Goal: Information Seeking & Learning: Compare options

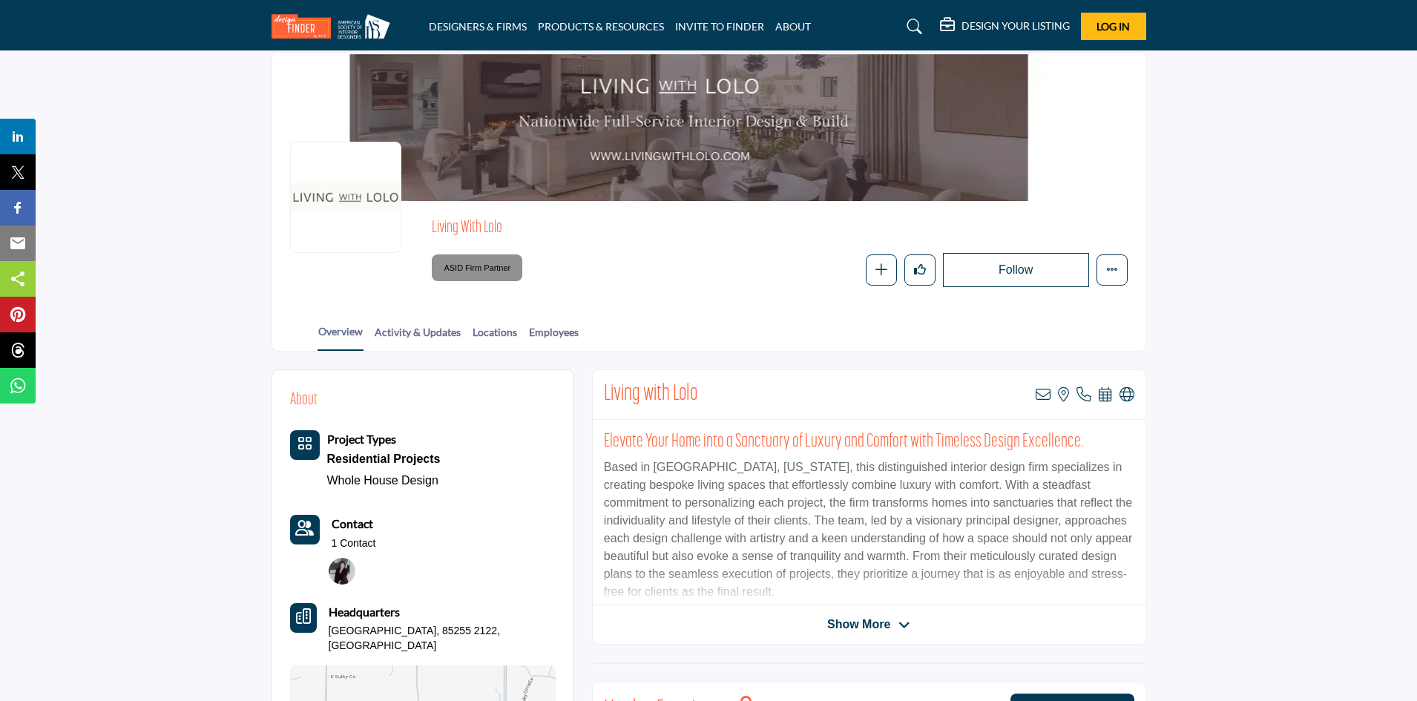
scroll to position [74, 0]
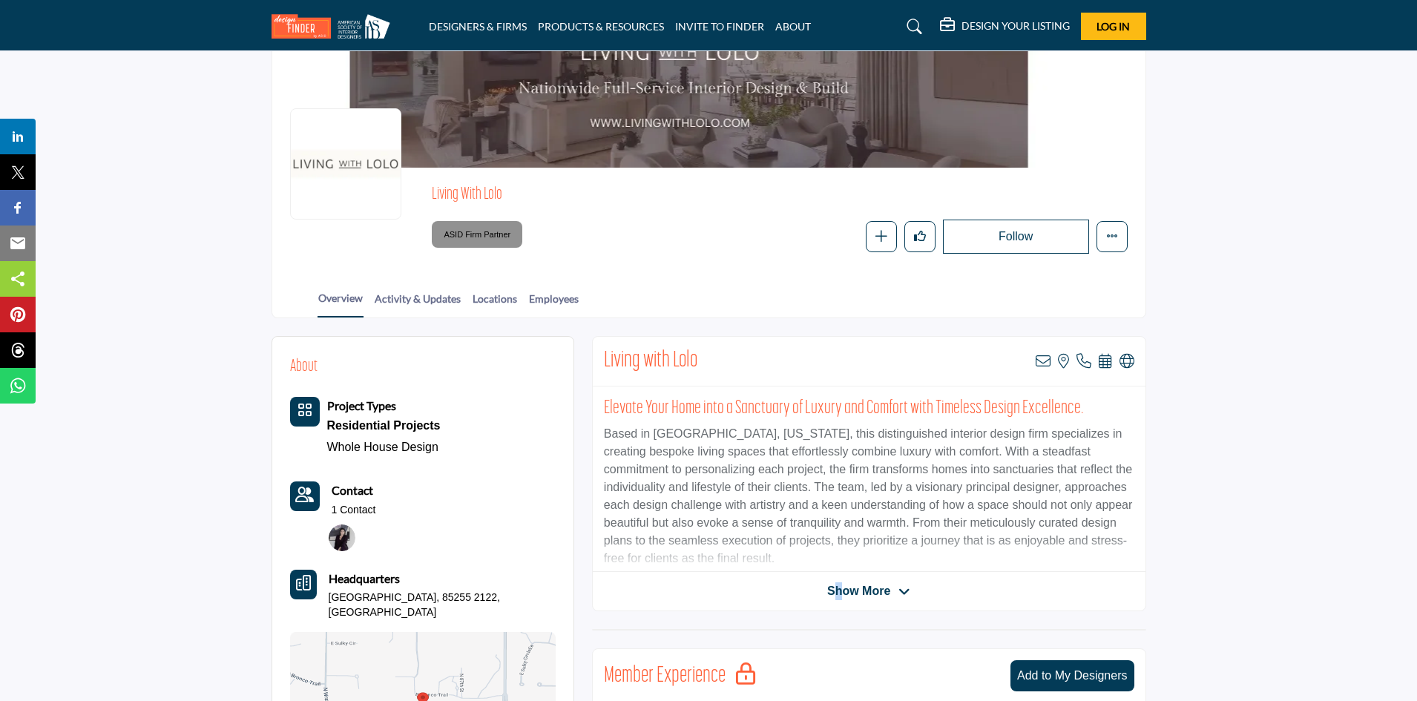
click at [839, 582] on span "Show More" at bounding box center [858, 591] width 63 height 18
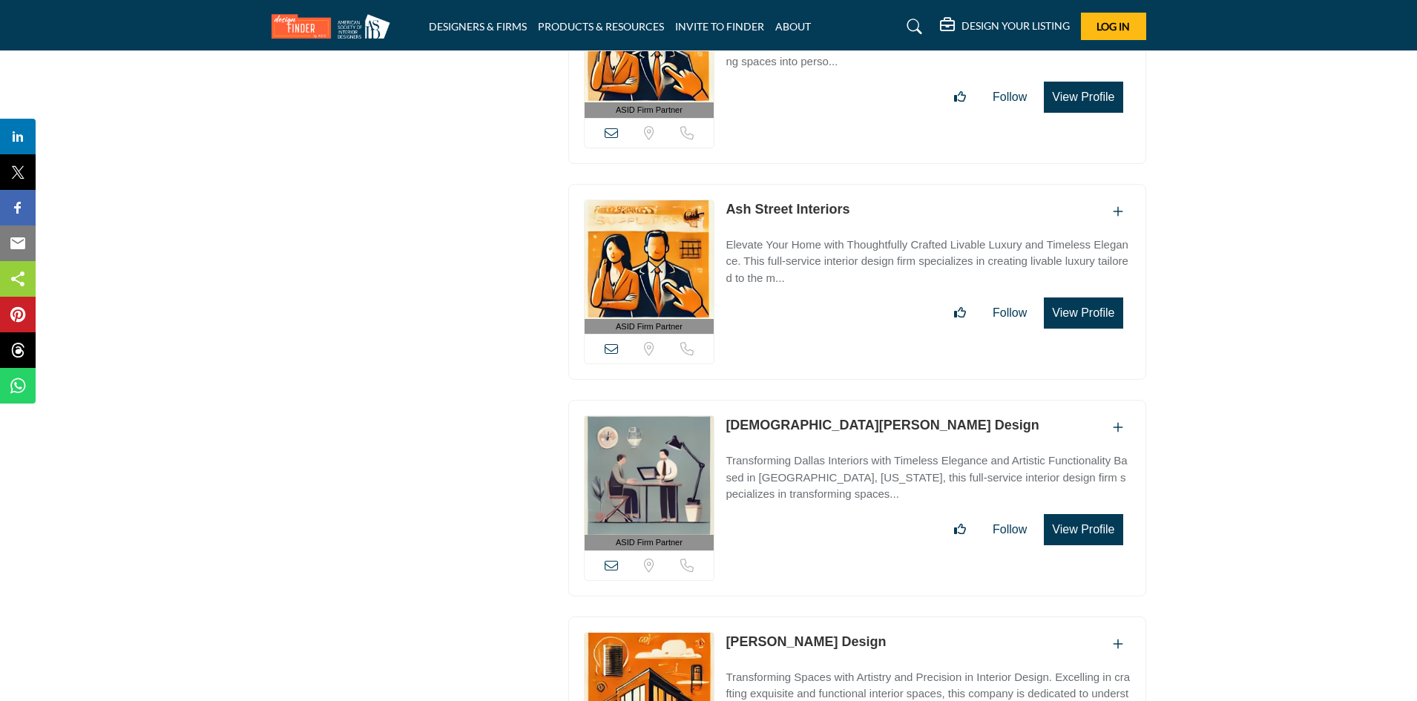
scroll to position [10388, 0]
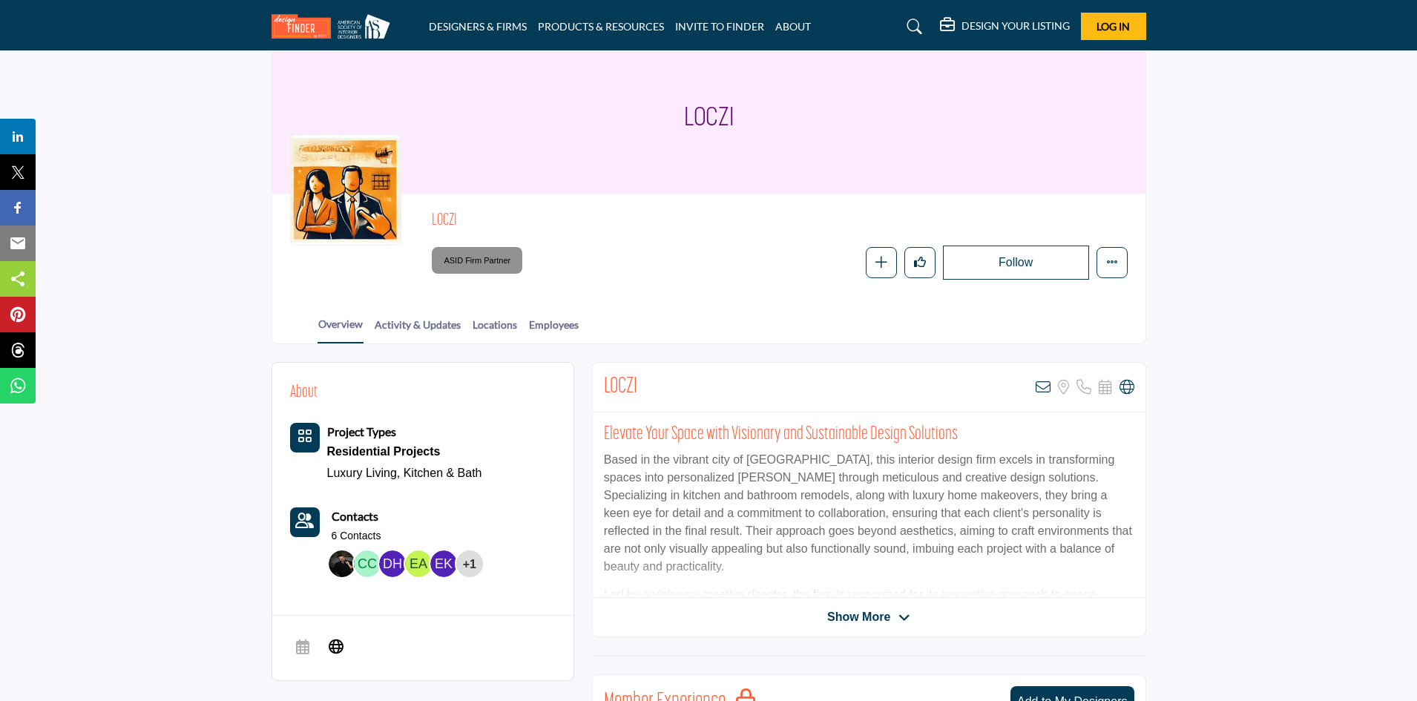
scroll to position [74, 0]
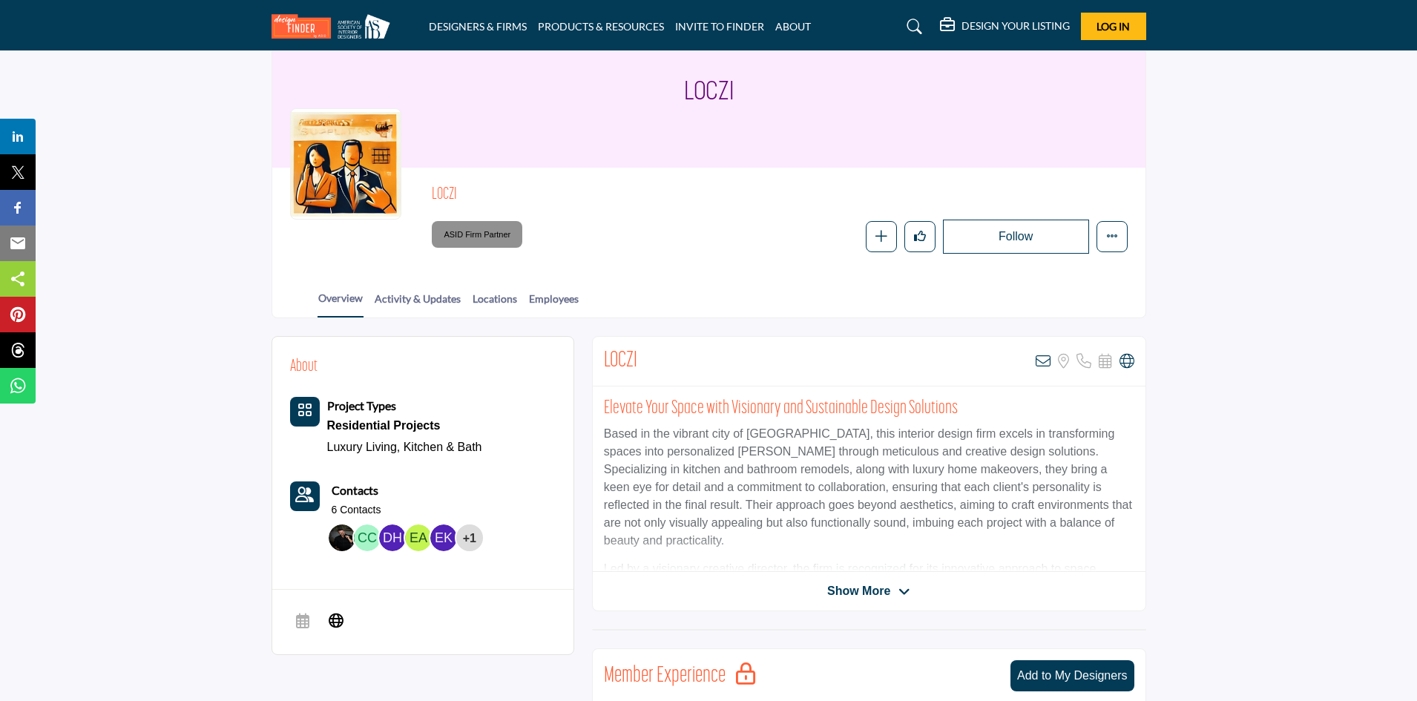
click at [1128, 371] on div "LOCZI View email address of this listing Sorry, but we don't have a location fo…" at bounding box center [869, 362] width 553 height 50
click at [1129, 365] on icon at bounding box center [1127, 361] width 15 height 15
drag, startPoint x: 651, startPoint y: 356, endPoint x: 605, endPoint y: 358, distance: 45.3
click at [605, 358] on div "LOCZI View email address of this listing Sorry, but we don't have a location fo…" at bounding box center [869, 362] width 553 height 50
copy h2 "LOCZI"
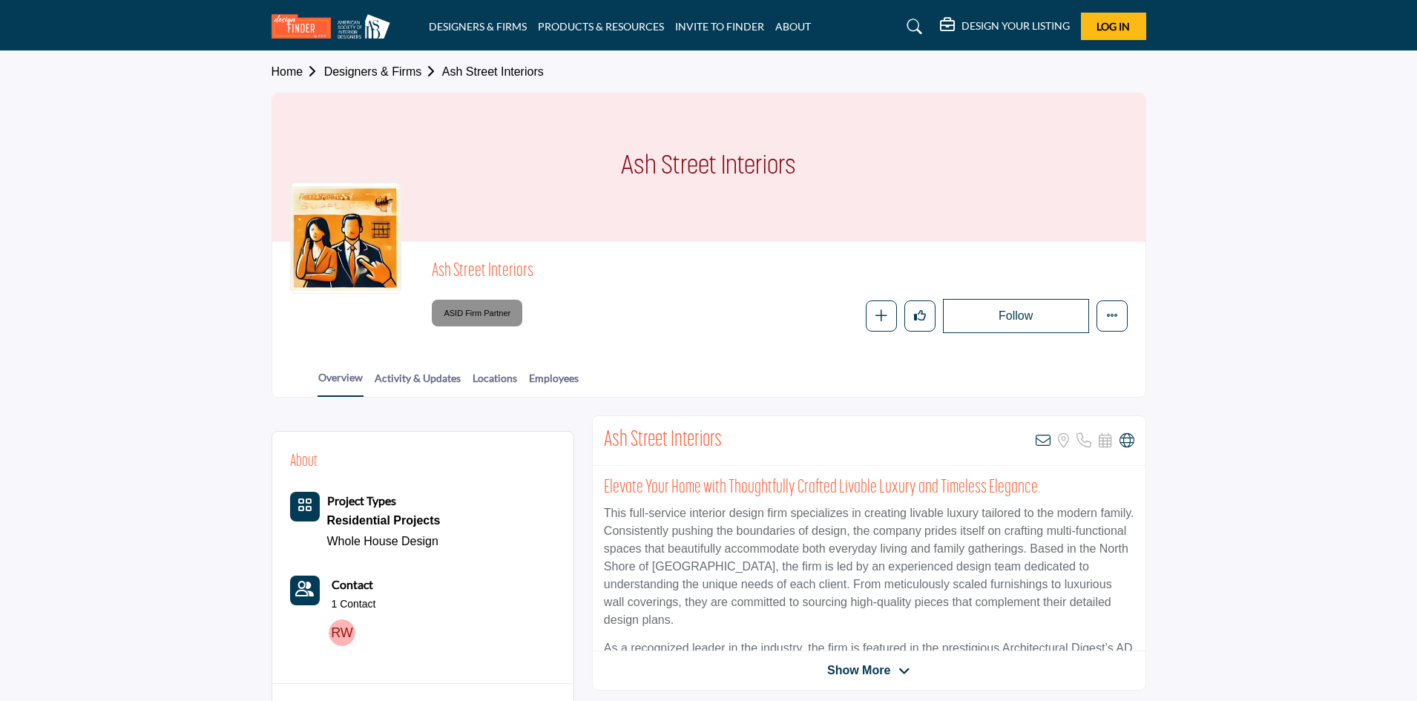
click at [0, 0] on div at bounding box center [0, 0] width 0 height 0
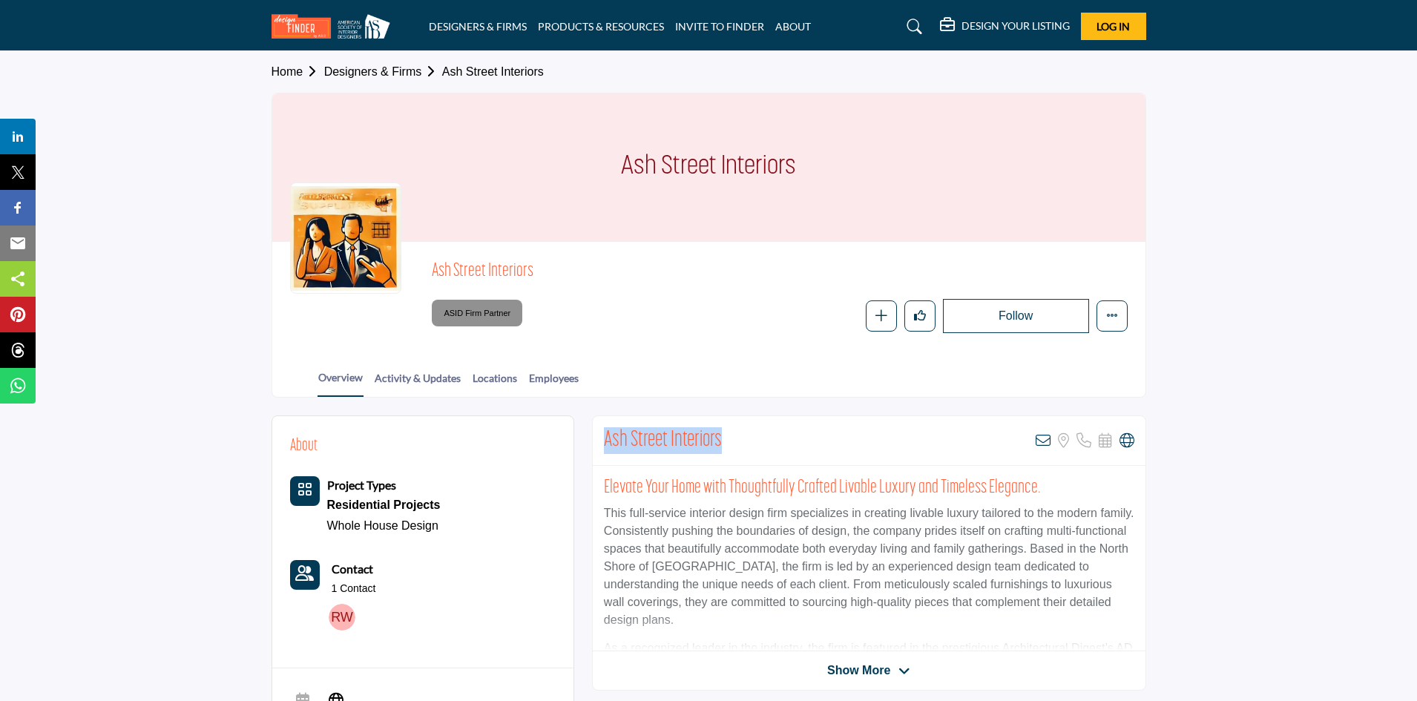
drag, startPoint x: 755, startPoint y: 442, endPoint x: 608, endPoint y: 436, distance: 147.8
click at [608, 436] on div "Ash Street Interiors View email address of this listing Sorry, but we don't hav…" at bounding box center [869, 441] width 553 height 50
copy h2 "Ash Street Interiors"
click at [1127, 444] on icon at bounding box center [1127, 440] width 15 height 15
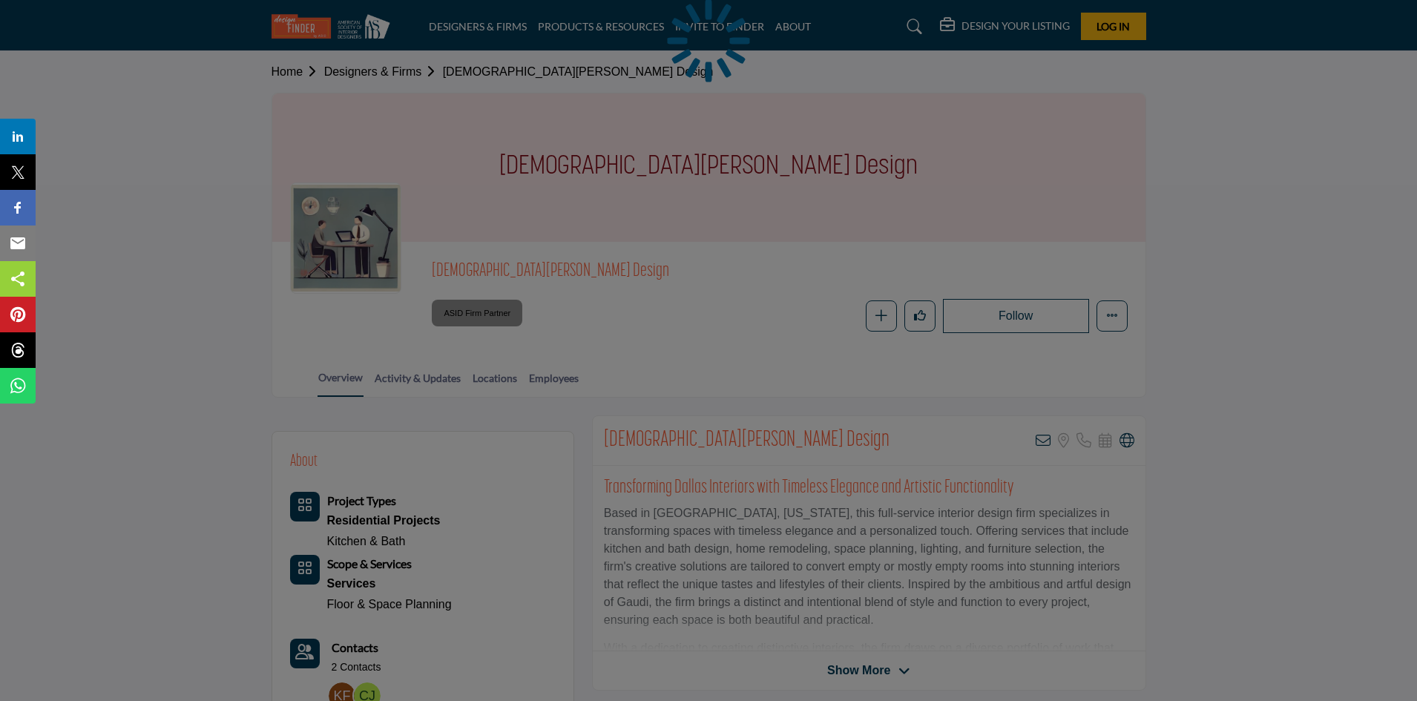
click at [1127, 443] on div at bounding box center [708, 350] width 1417 height 701
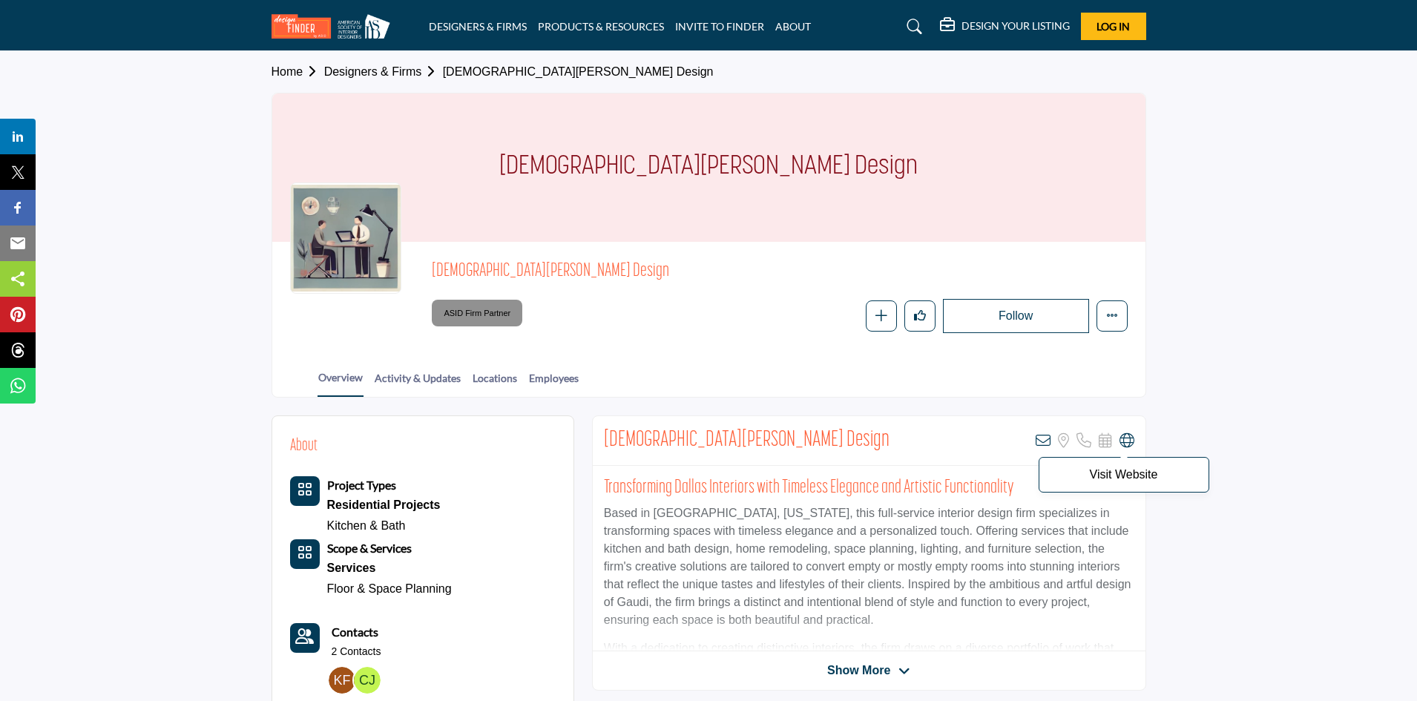
click at [1129, 444] on icon at bounding box center [1127, 440] width 15 height 15
drag, startPoint x: 605, startPoint y: 437, endPoint x: 773, endPoint y: 442, distance: 168.5
click at [773, 442] on div "[DEMOGRAPHIC_DATA][PERSON_NAME] Design View email address of this listing Sorry…" at bounding box center [869, 441] width 553 height 50
copy h2 "[DEMOGRAPHIC_DATA][PERSON_NAME] Design"
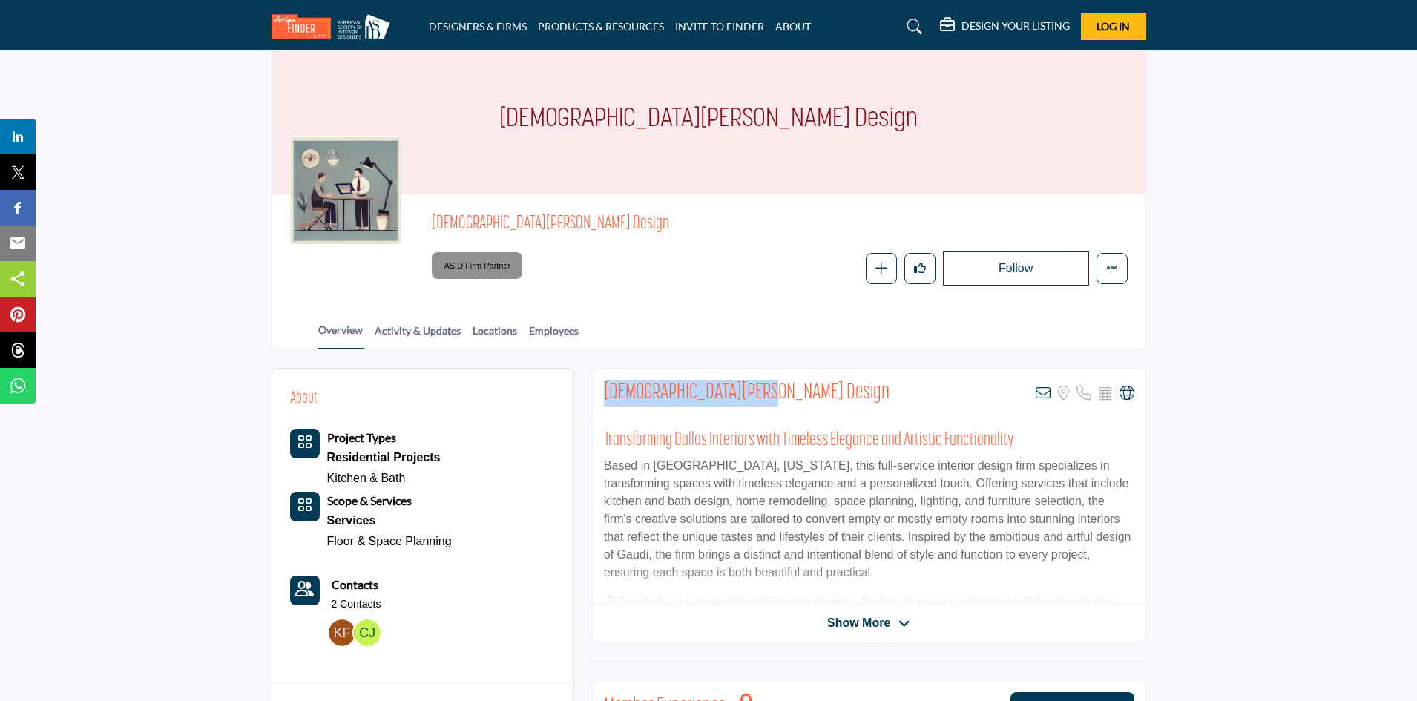
scroll to position [74, 0]
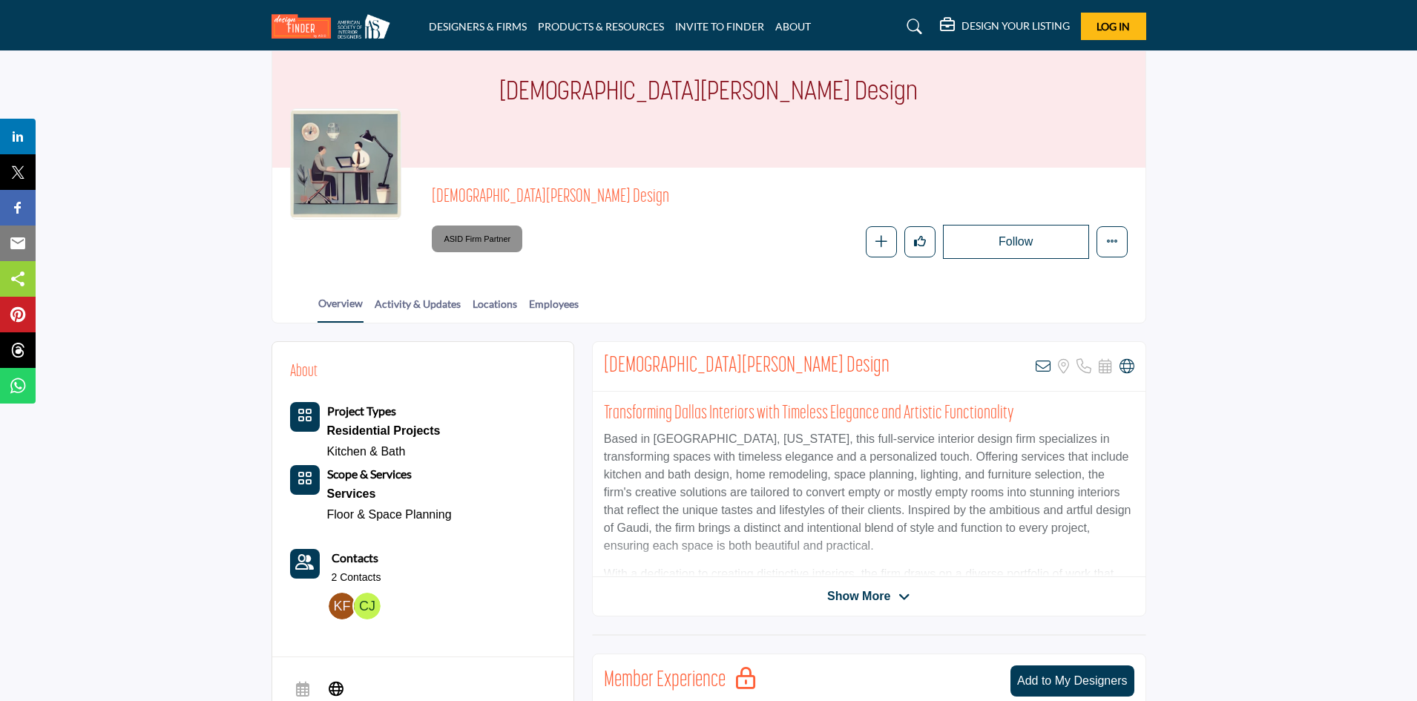
click at [887, 597] on span "Show More" at bounding box center [858, 597] width 63 height 18
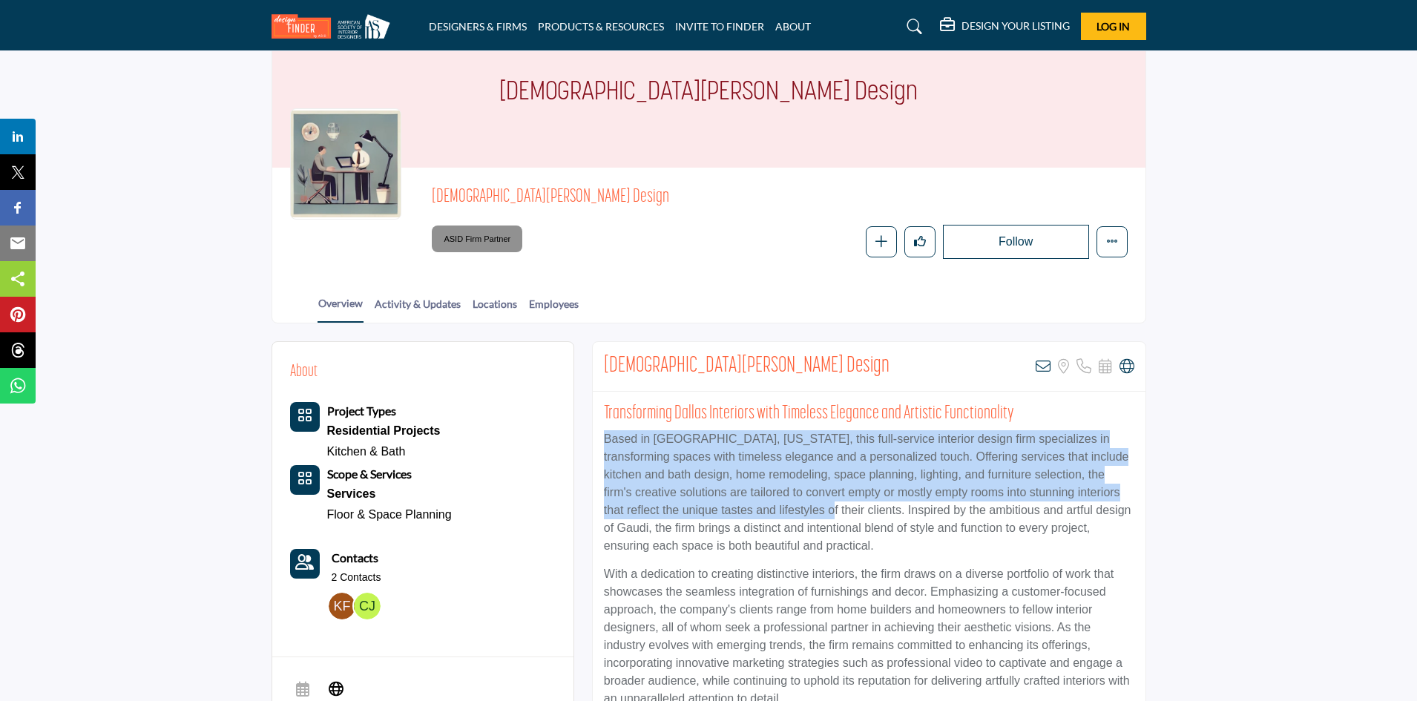
drag, startPoint x: 600, startPoint y: 438, endPoint x: 753, endPoint y: 505, distance: 167.1
click at [753, 505] on div "Transforming Dallas Interiors with Timeless Elegance and Artistic Functionality…" at bounding box center [869, 561] width 553 height 338
copy p "Based in [GEOGRAPHIC_DATA], [US_STATE], this full-service interior design firm …"
